Goal: Task Accomplishment & Management: Use online tool/utility

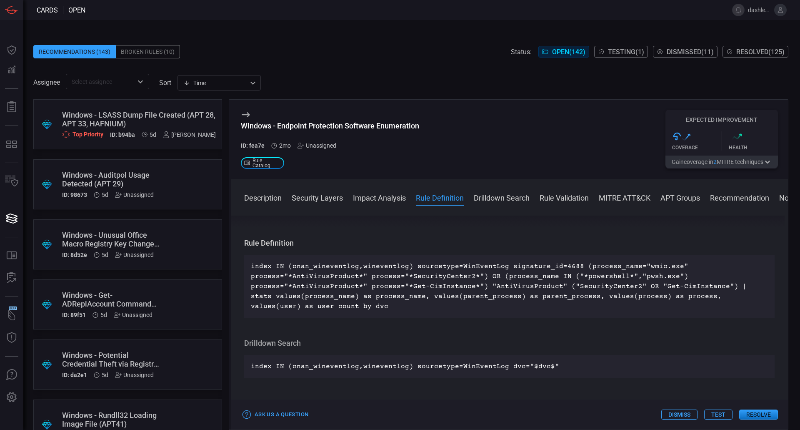
scroll to position [370, 0]
click at [602, 301] on p "index IN (cnan_wineventlog,wineventlog) sourcetype=WinEventLog signature_id=468…" at bounding box center [509, 285] width 517 height 50
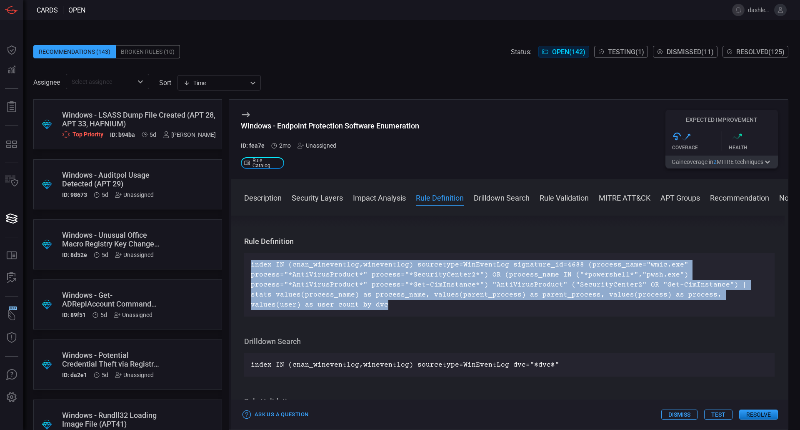
drag, startPoint x: 325, startPoint y: 303, endPoint x: 251, endPoint y: 263, distance: 84.0
click at [251, 263] on p "index IN (cnan_wineventlog,wineventlog) sourcetype=WinEventLog signature_id=468…" at bounding box center [509, 285] width 517 height 50
copy p "index IN (cnan_wineventlog,wineventlog) sourcetype=WinEventLog signature_id=468…"
